Goal: Task Accomplishment & Management: Use online tool/utility

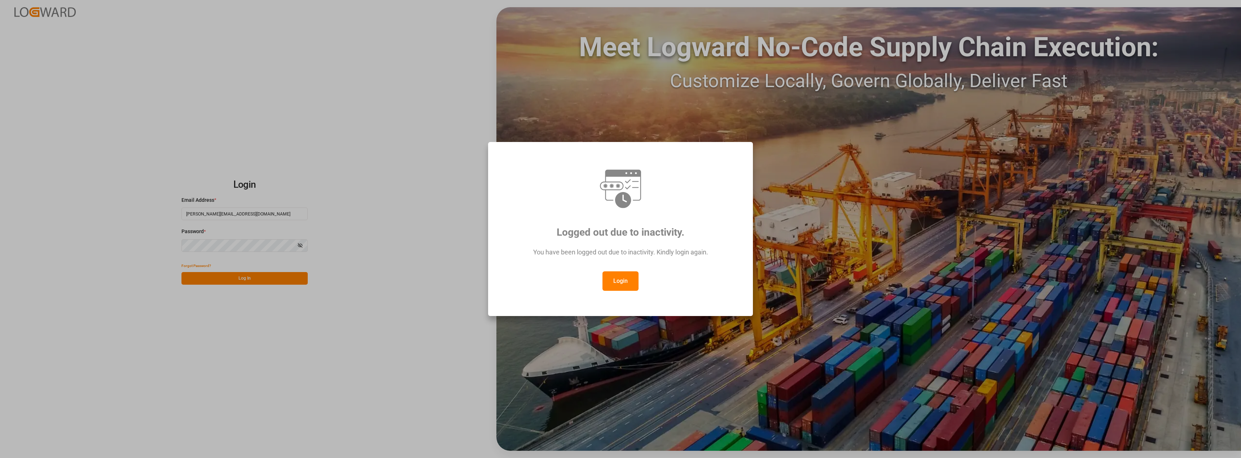
click at [619, 281] on button "Login" at bounding box center [620, 281] width 36 height 19
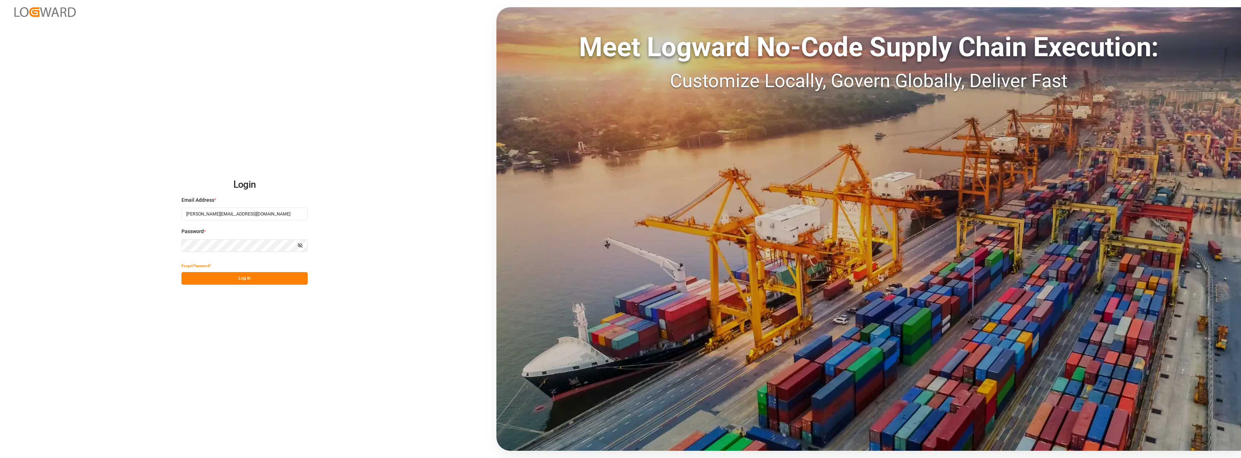
click at [238, 277] on button "Log In" at bounding box center [244, 278] width 126 height 13
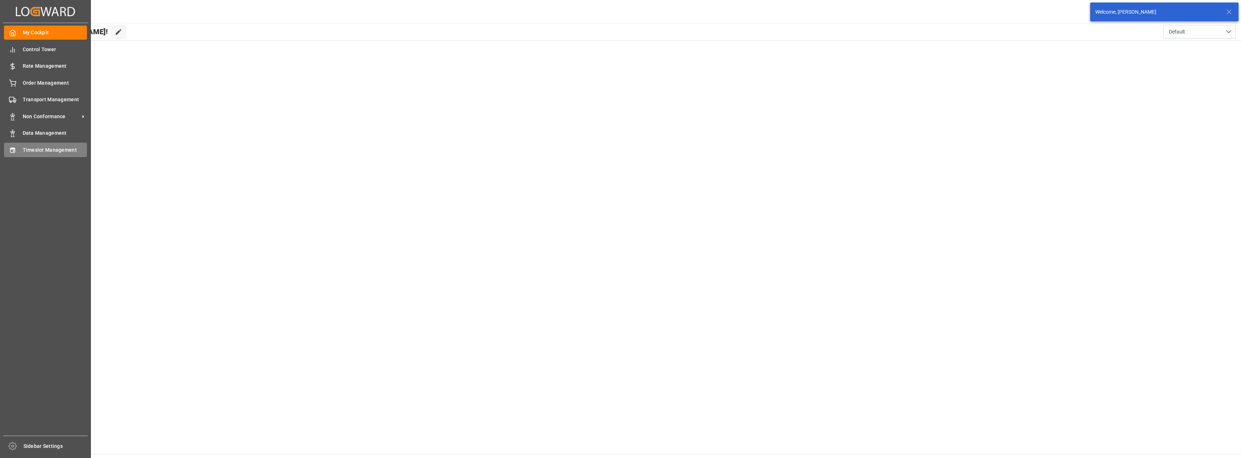
click at [14, 150] on icon at bounding box center [12, 150] width 7 height 7
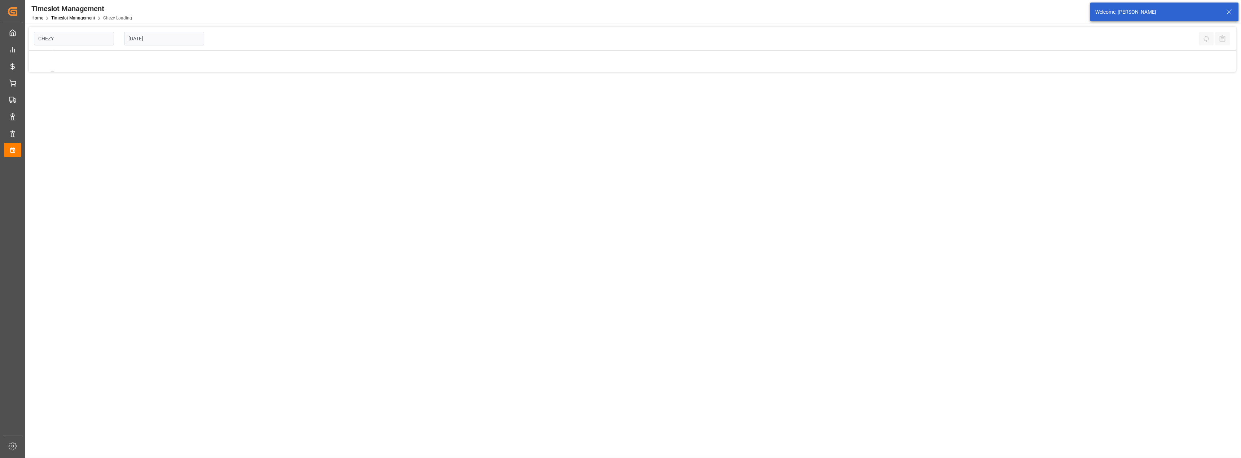
type input "Chezy Loading"
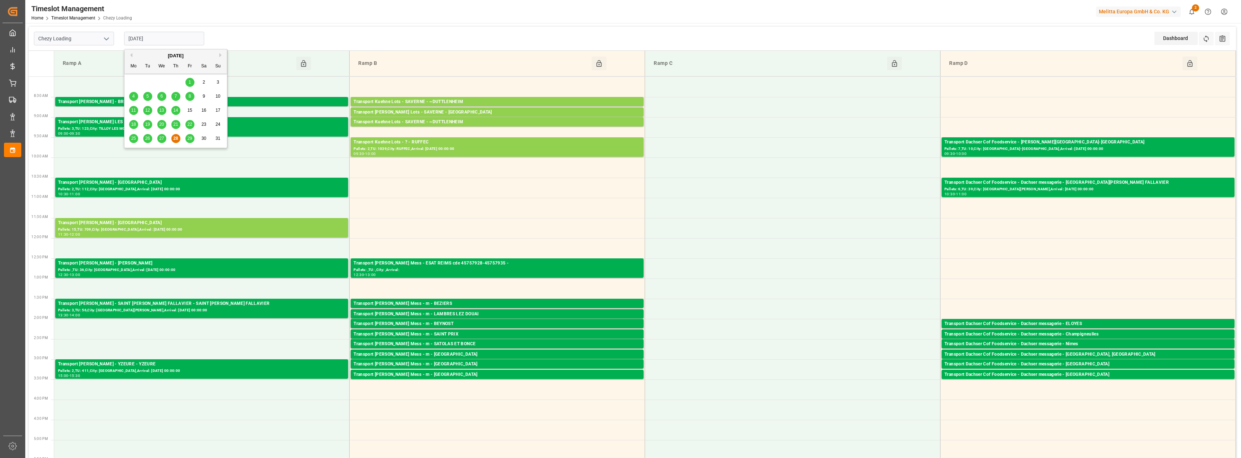
click at [144, 35] on input "[DATE]" at bounding box center [164, 39] width 80 height 14
click at [188, 137] on span "29" at bounding box center [189, 138] width 5 height 5
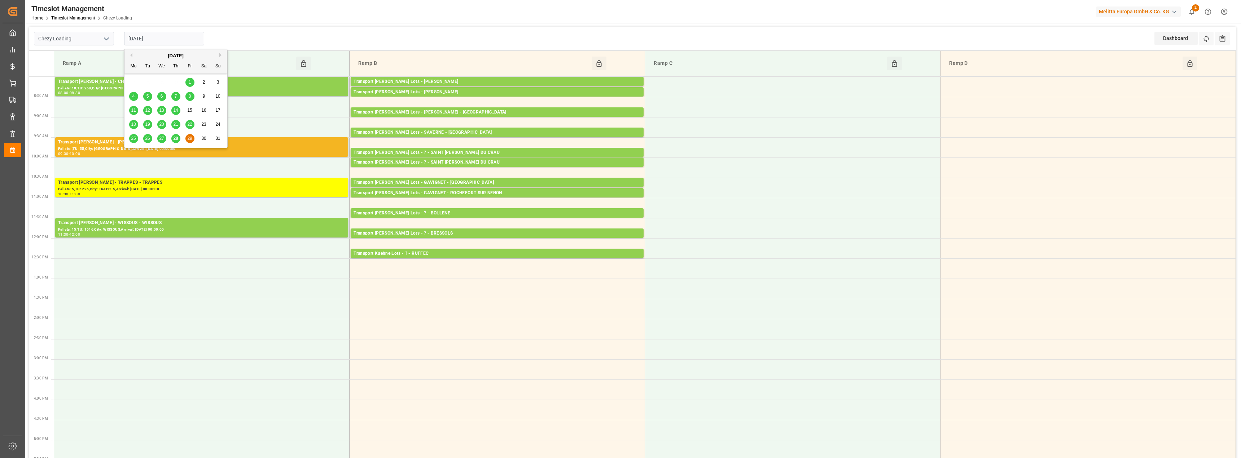
click at [152, 39] on input "[DATE]" at bounding box center [164, 39] width 80 height 14
click at [221, 53] on div "Previous Month Next Month [DATE] Mo Tu We Th Fr Sa Su 28 29 30 31 1 2 3 4 5 6 7…" at bounding box center [176, 98] width 104 height 99
click at [219, 54] on button "Next Month" at bounding box center [221, 55] width 4 height 4
click at [133, 82] on span "1" at bounding box center [133, 82] width 3 height 5
type input "[DATE]"
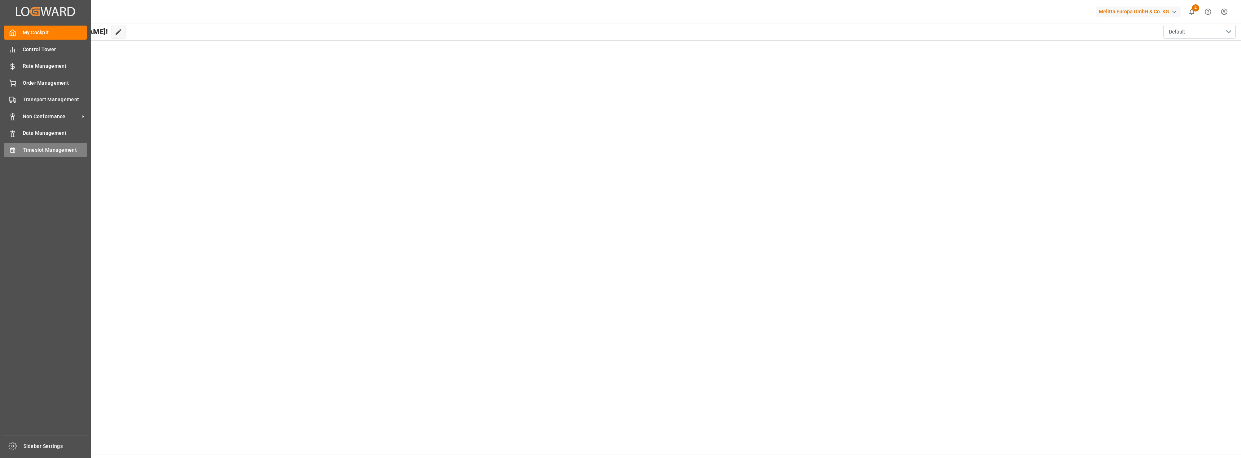
click at [36, 151] on span "Timeslot Management" at bounding box center [55, 150] width 65 height 8
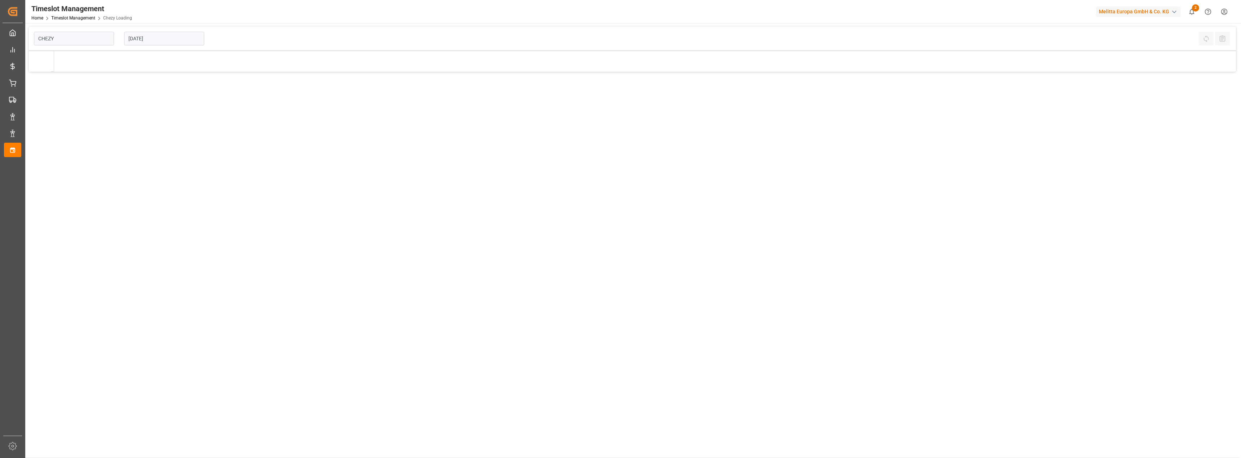
type input "Chezy Loading"
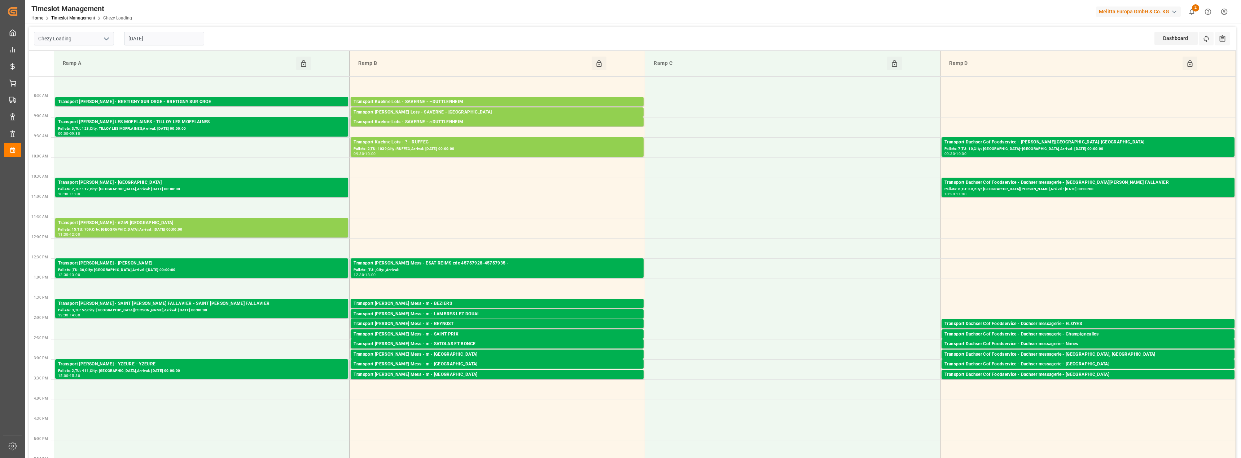
click at [155, 36] on input "[DATE]" at bounding box center [164, 39] width 80 height 14
click at [190, 138] on span "29" at bounding box center [189, 138] width 5 height 5
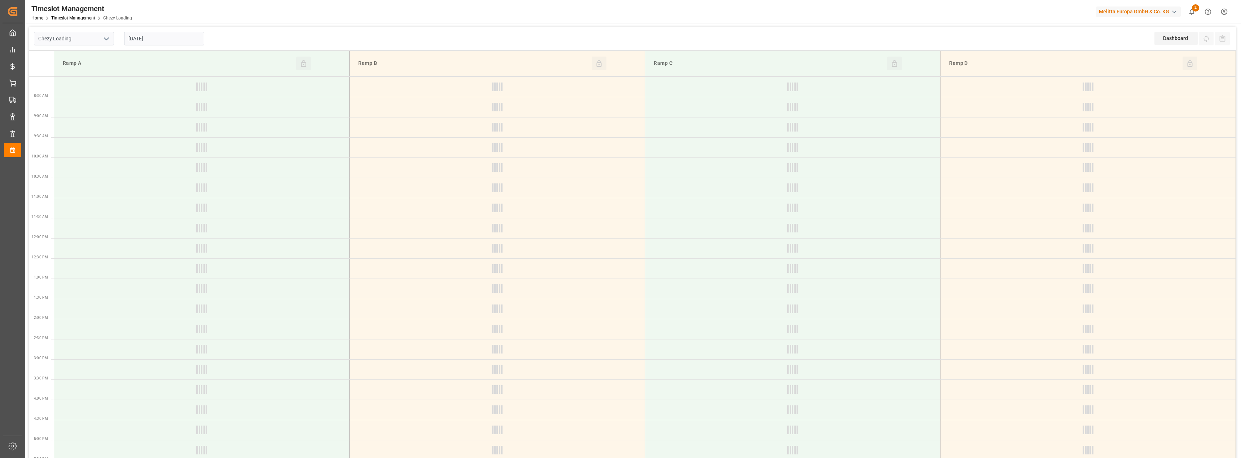
type input "[DATE]"
